Goal: Transaction & Acquisition: Purchase product/service

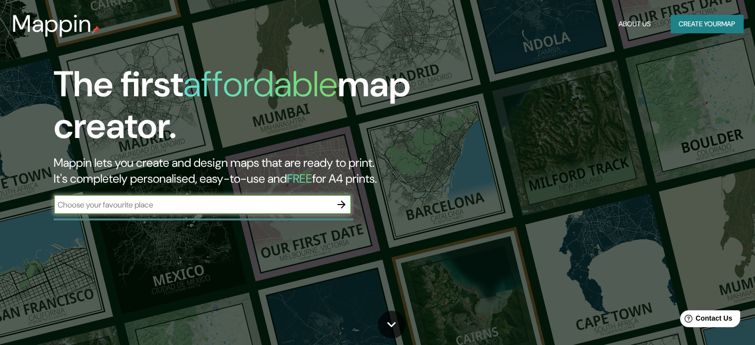
click at [701, 25] on button "Create your map" at bounding box center [707, 24] width 73 height 18
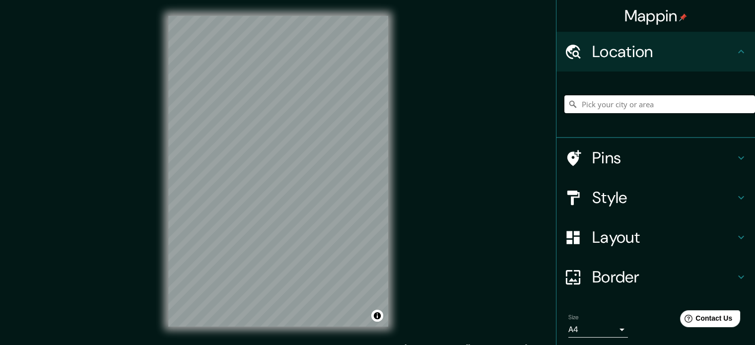
click at [630, 104] on input "Pick your city or area" at bounding box center [660, 104] width 191 height 18
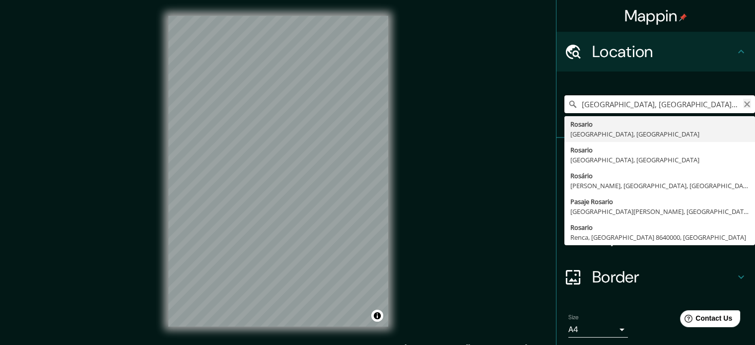
type input "[GEOGRAPHIC_DATA], [GEOGRAPHIC_DATA], [GEOGRAPHIC_DATA]"
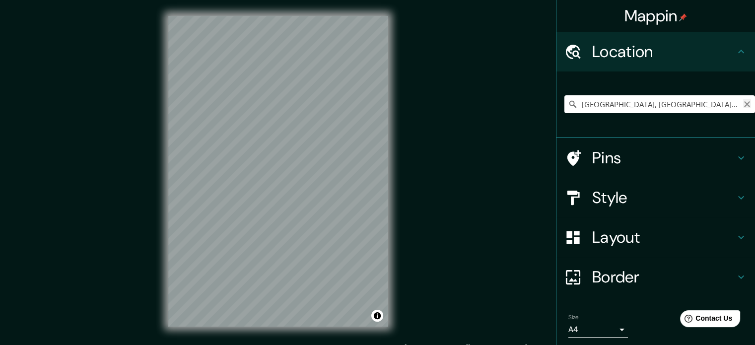
click at [743, 101] on icon "Clear" at bounding box center [747, 104] width 8 height 8
click at [586, 336] on body "Mappin Location [GEOGRAPHIC_DATA] [GEOGRAPHIC_DATA], [GEOGRAPHIC_DATA] [GEOGRAP…" at bounding box center [377, 172] width 755 height 345
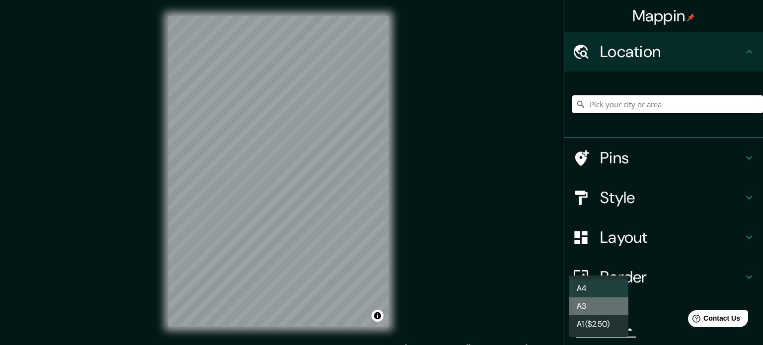
click at [589, 309] on li "A3" at bounding box center [599, 306] width 60 height 18
type input "a4"
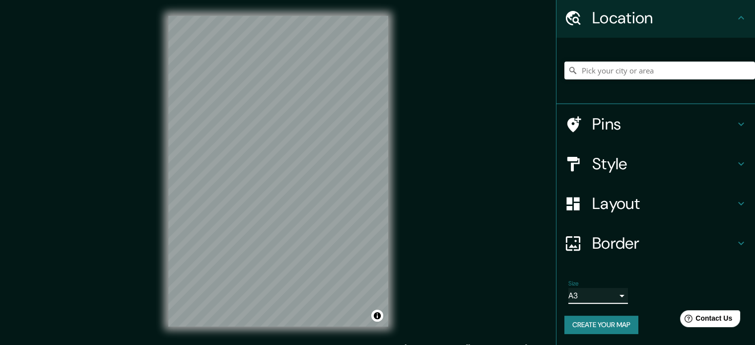
scroll to position [13, 0]
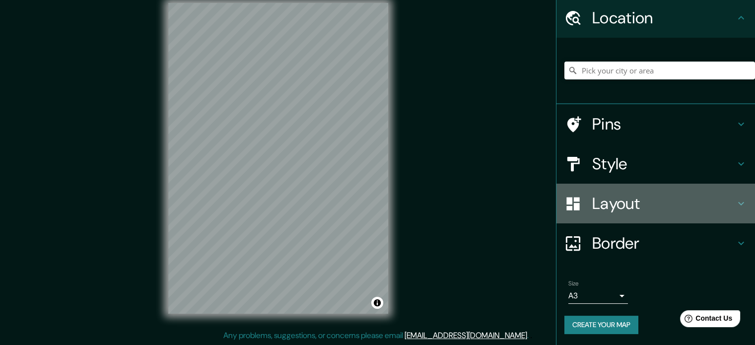
click at [630, 198] on h4 "Layout" at bounding box center [664, 204] width 143 height 20
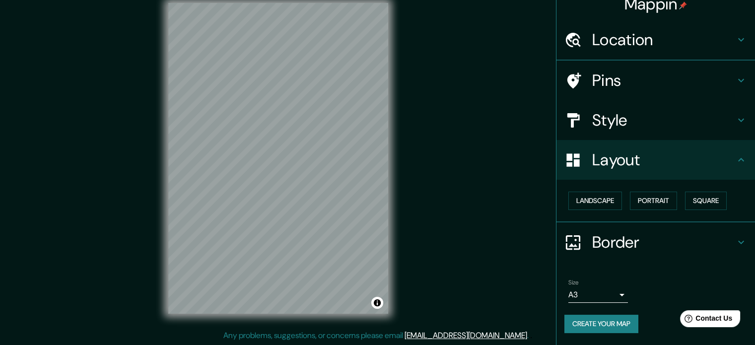
scroll to position [11, 0]
click at [630, 202] on button "Portrait" at bounding box center [653, 202] width 47 height 18
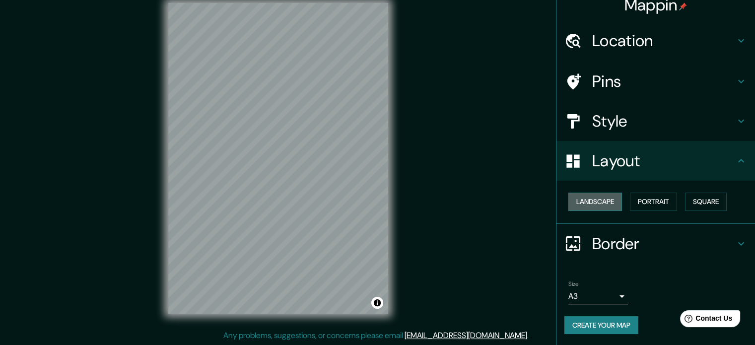
click at [589, 198] on button "Landscape" at bounding box center [596, 202] width 54 height 18
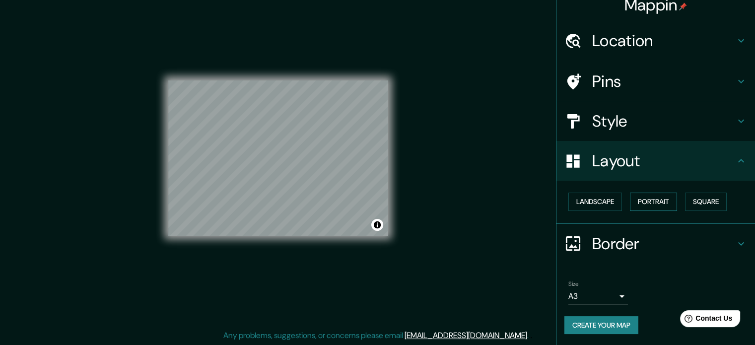
click at [646, 200] on button "Portrait" at bounding box center [653, 202] width 47 height 18
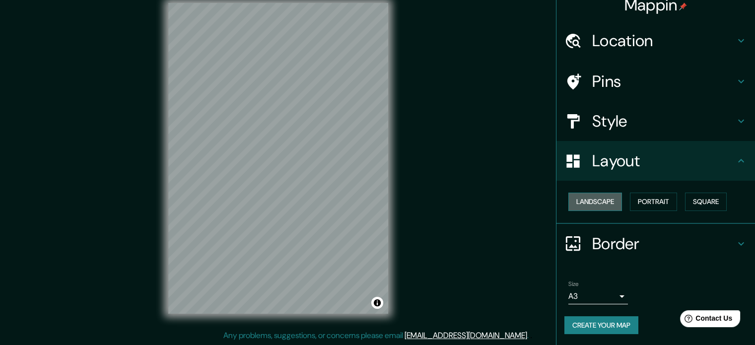
click at [596, 200] on button "Landscape" at bounding box center [596, 202] width 54 height 18
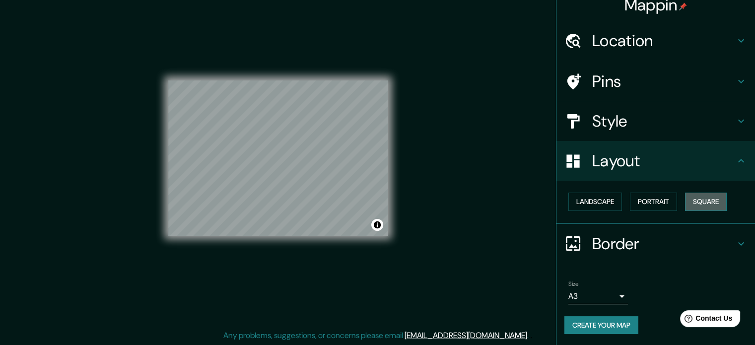
click at [689, 200] on button "Square" at bounding box center [706, 202] width 42 height 18
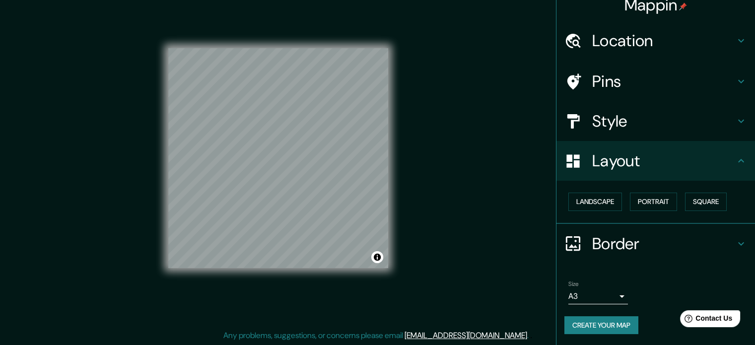
click at [614, 118] on h4 "Style" at bounding box center [664, 121] width 143 height 20
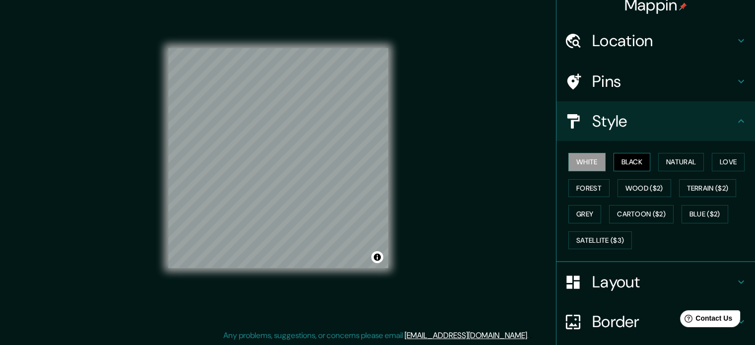
click at [631, 159] on button "Black" at bounding box center [632, 162] width 37 height 18
click at [584, 180] on button "Forest" at bounding box center [589, 188] width 41 height 18
click at [582, 166] on button "White" at bounding box center [587, 162] width 37 height 18
click at [676, 162] on button "Natural" at bounding box center [682, 162] width 46 height 18
click at [584, 159] on button "White" at bounding box center [587, 162] width 37 height 18
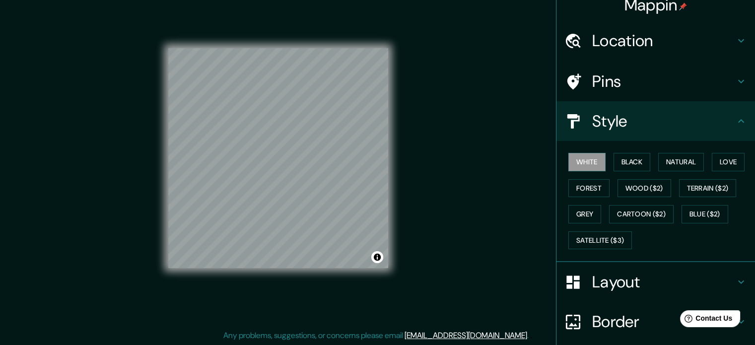
click at [556, 207] on div "Mappin Location [GEOGRAPHIC_DATA] [GEOGRAPHIC_DATA], [GEOGRAPHIC_DATA] [GEOGRAP…" at bounding box center [655, 172] width 199 height 345
click at [569, 208] on button "Grey" at bounding box center [585, 214] width 33 height 18
click at [580, 162] on button "White" at bounding box center [587, 162] width 37 height 18
click at [621, 84] on h4 "Pins" at bounding box center [664, 82] width 143 height 20
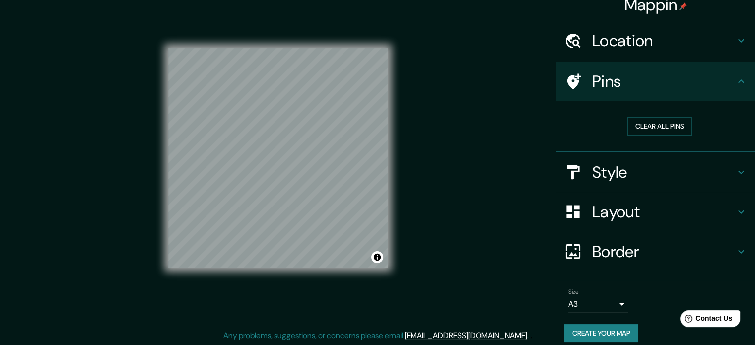
scroll to position [19, 0]
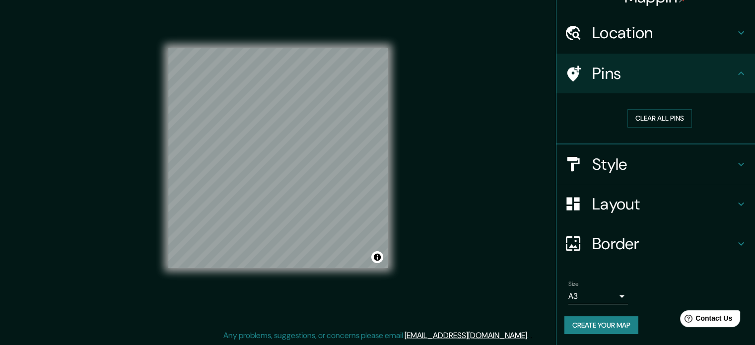
click at [597, 329] on button "Create your map" at bounding box center [602, 325] width 74 height 18
click at [613, 327] on button "Create your map" at bounding box center [602, 325] width 74 height 18
click at [613, 327] on div "Create your map" at bounding box center [656, 325] width 183 height 18
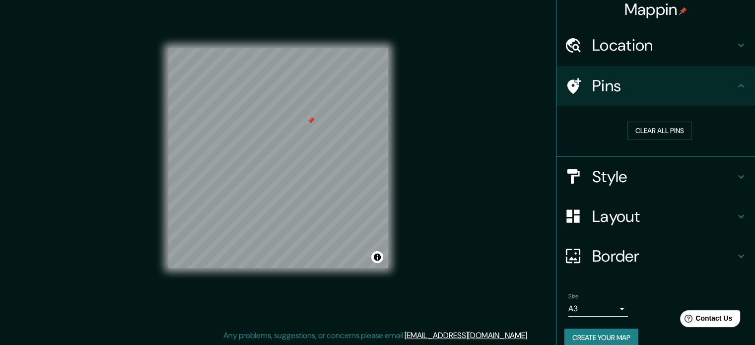
scroll to position [0, 0]
